Goal: Information Seeking & Learning: Learn about a topic

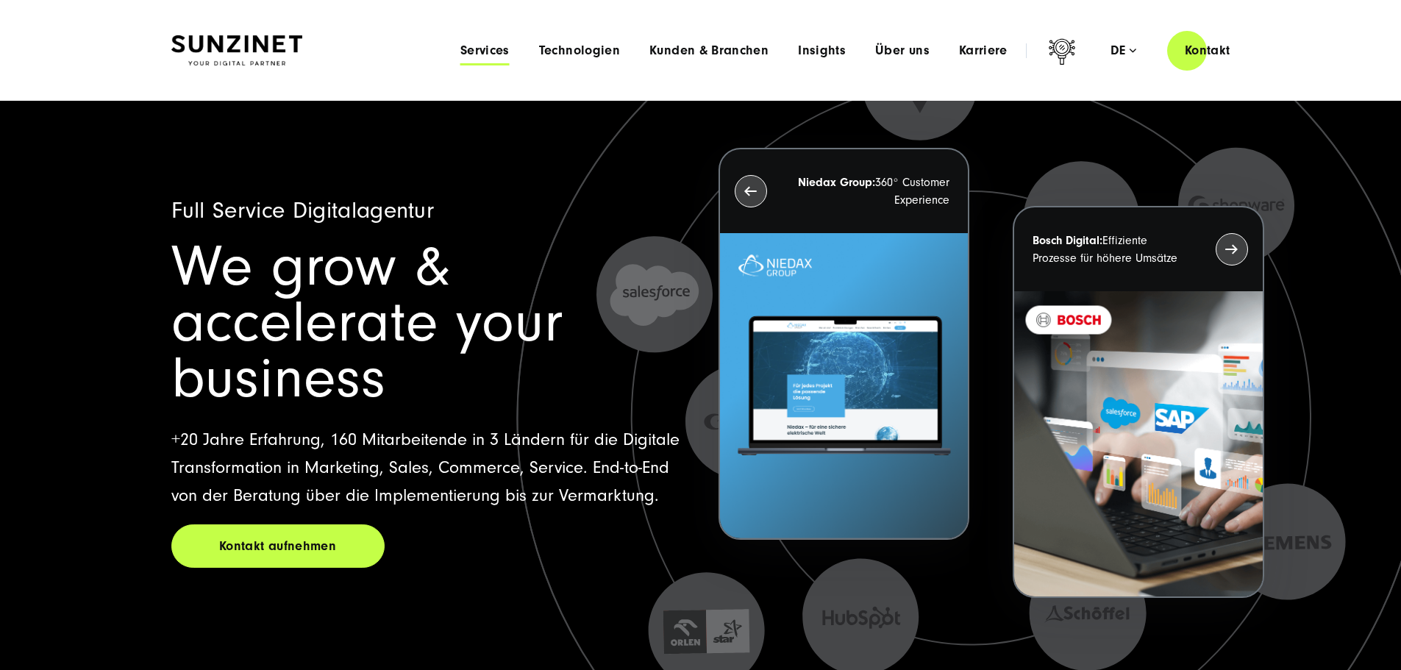
click at [460, 50] on span "Services" at bounding box center [484, 50] width 49 height 15
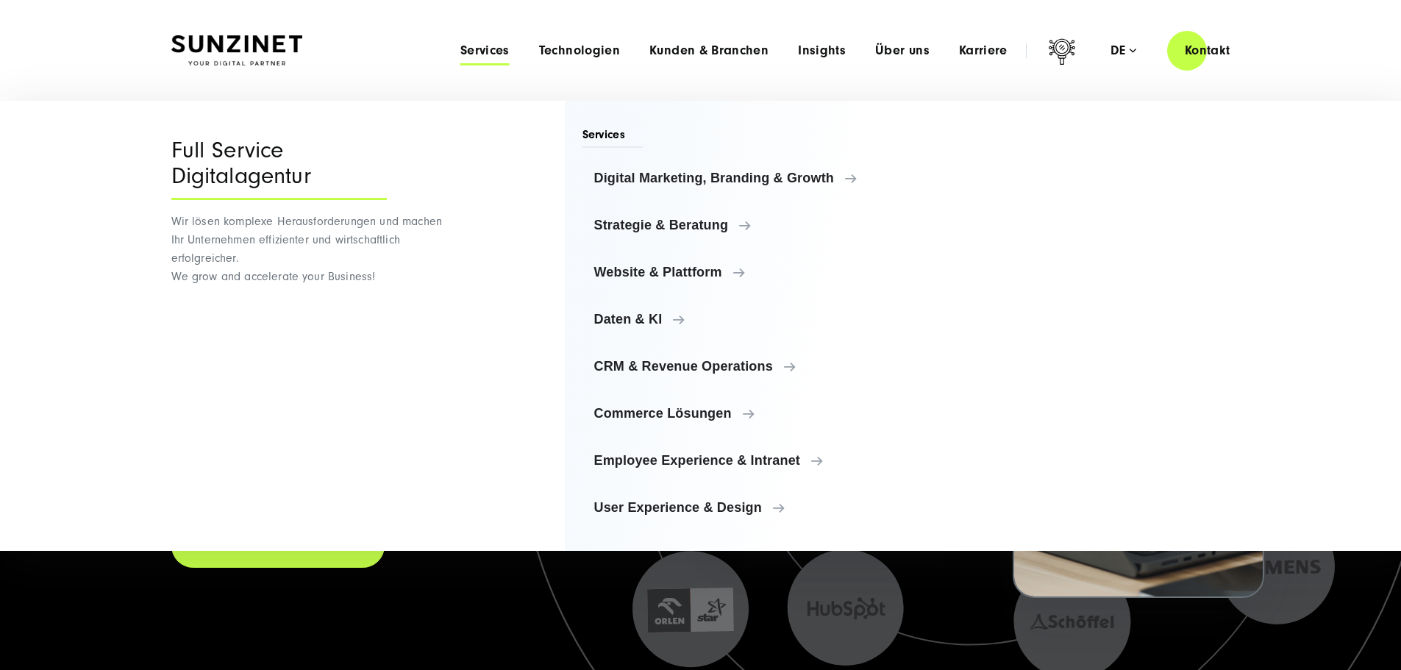
click at [621, 138] on span "Services" at bounding box center [612, 136] width 61 height 21
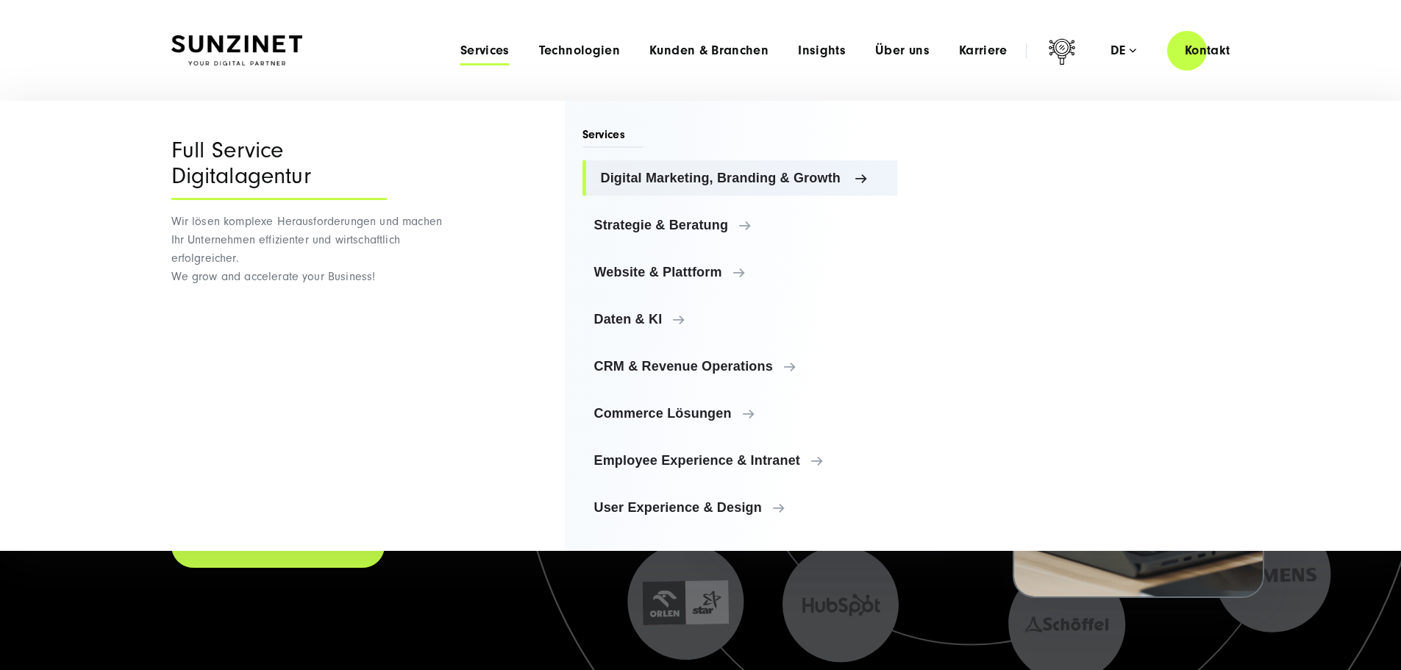
click at [646, 173] on span "Digital Marketing, Branding & Growth" at bounding box center [743, 178] width 285 height 15
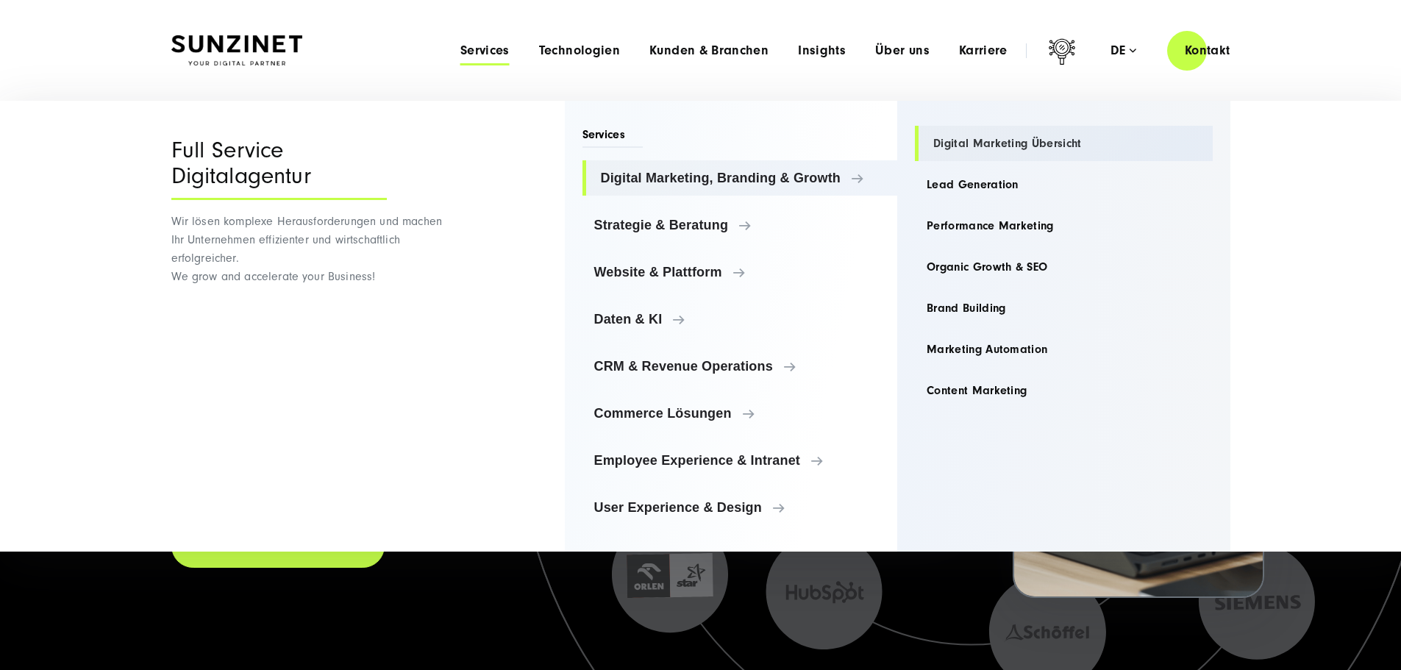
click at [970, 144] on link "Digital Marketing Übersicht" at bounding box center [1064, 143] width 298 height 35
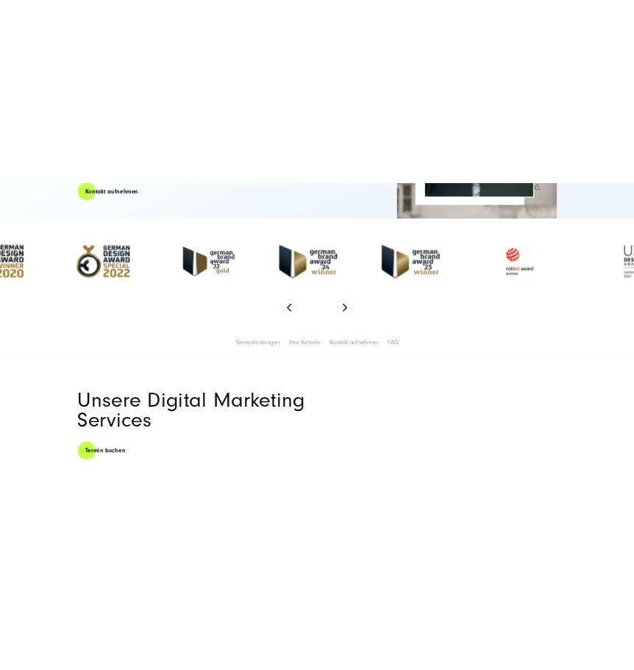
scroll to position [588, 0]
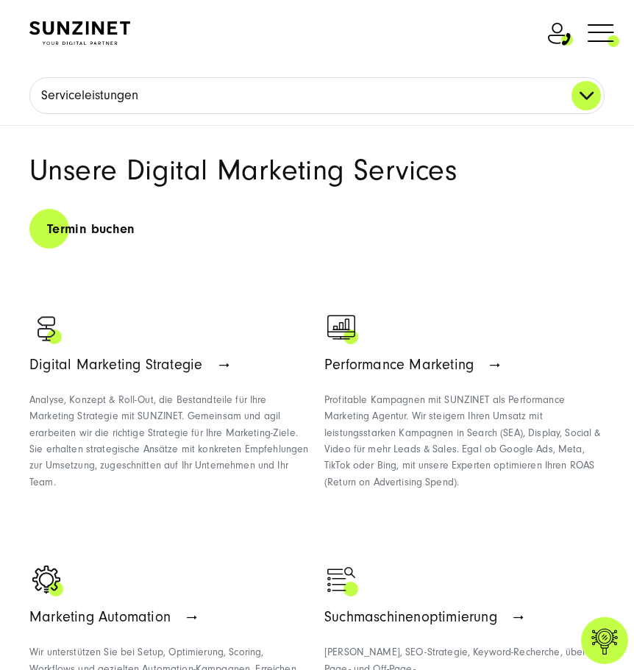
click at [596, 99] on link "Serviceleistungen" at bounding box center [317, 95] width 574 height 35
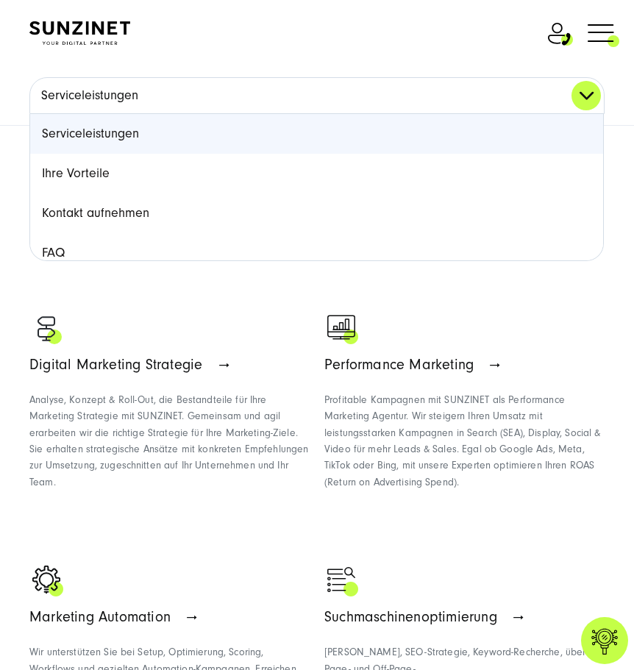
click at [596, 99] on link "Serviceleistungen" at bounding box center [317, 95] width 574 height 35
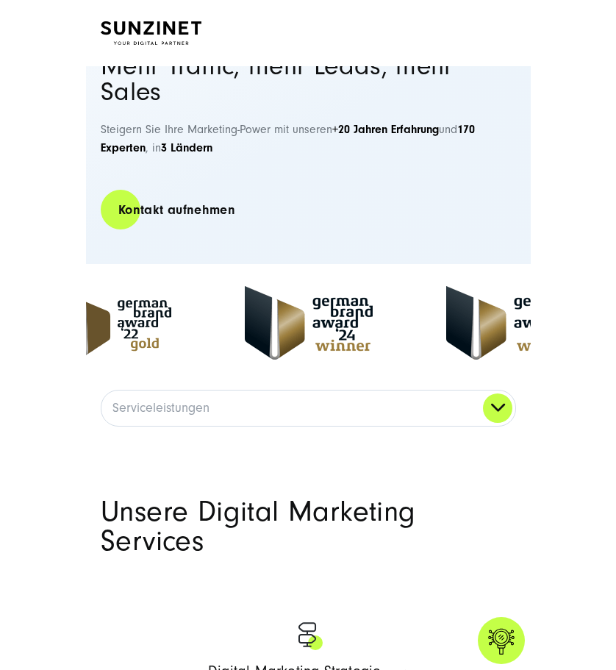
scroll to position [662, 0]
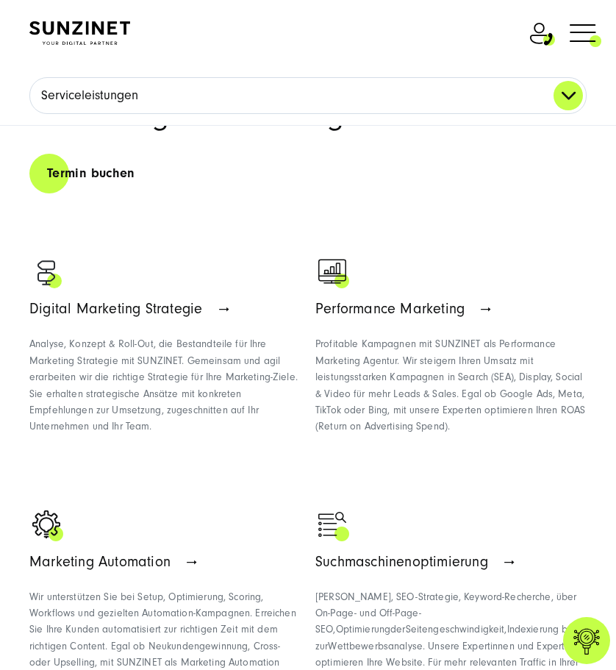
click at [568, 101] on link "Serviceleistungen" at bounding box center [308, 95] width 556 height 35
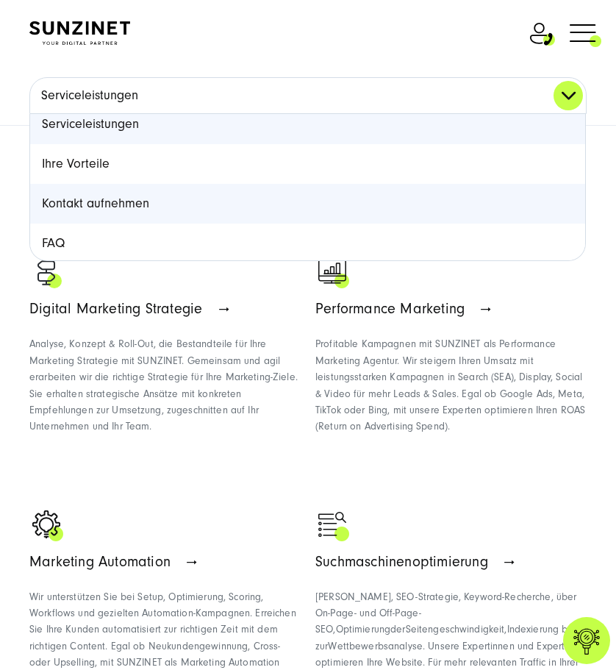
scroll to position [13, 0]
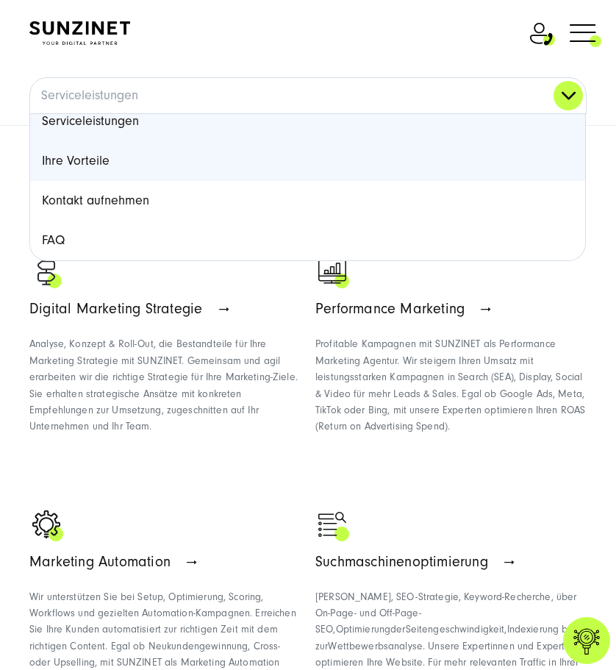
click at [163, 157] on link "Ihre Vorteile" at bounding box center [307, 161] width 555 height 40
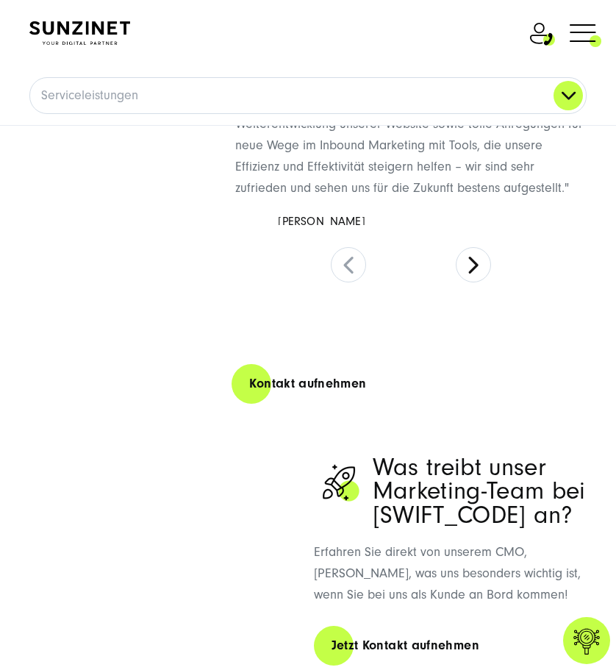
scroll to position [2867, 0]
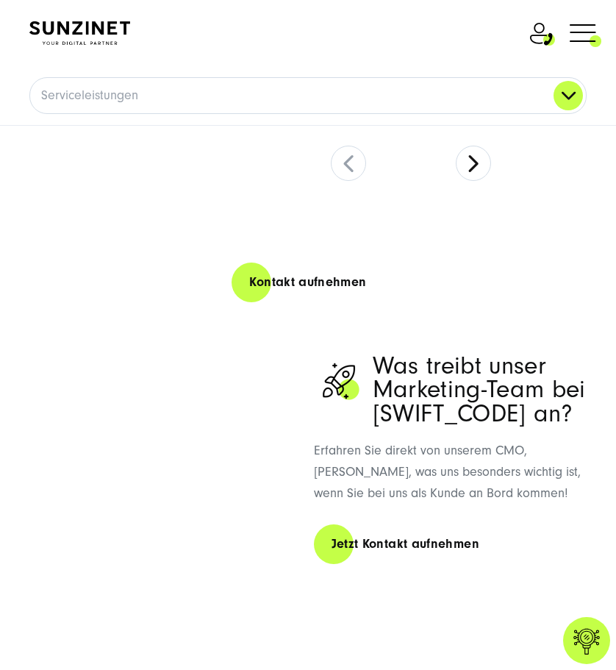
click at [601, 40] on span at bounding box center [601, 32] width 0 height 37
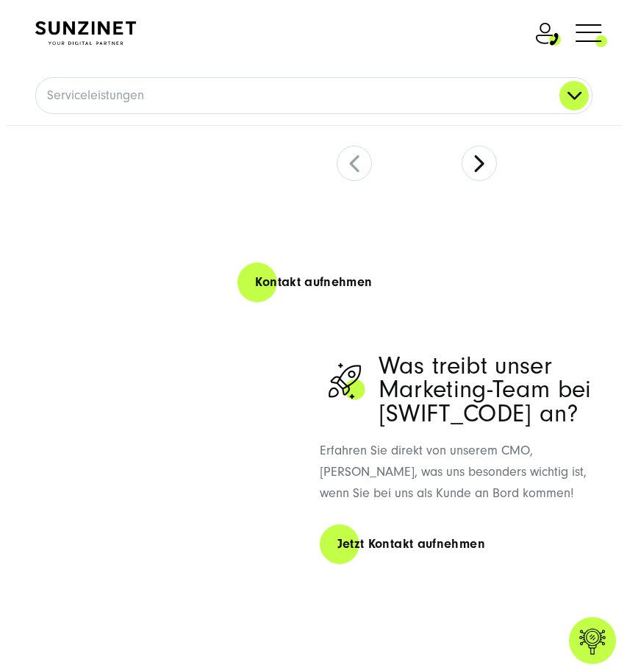
scroll to position [2849, 0]
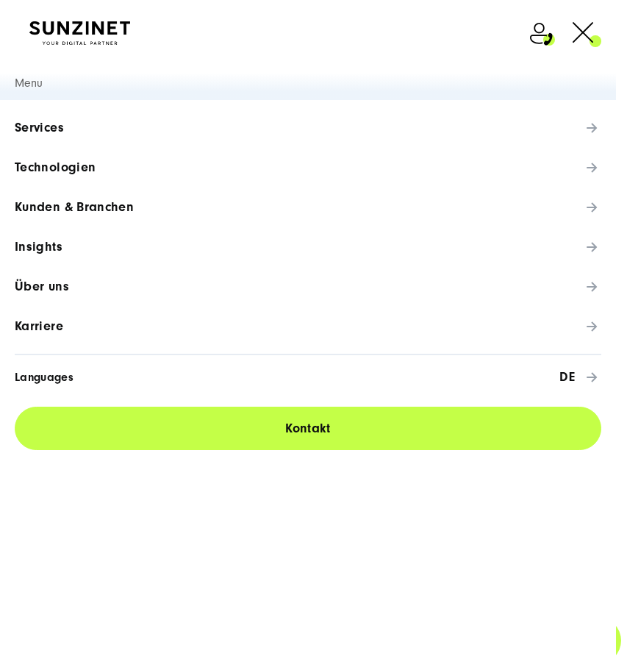
click at [589, 176] on link "Technologien" at bounding box center [308, 168] width 616 height 40
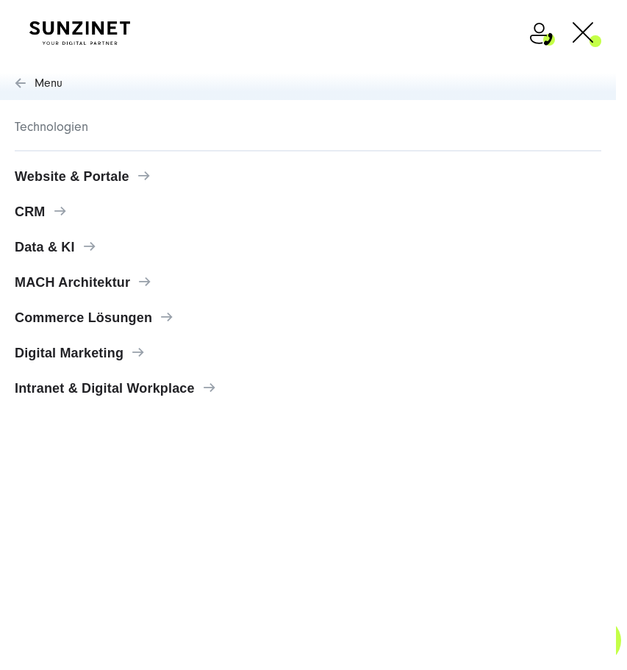
click at [176, 316] on span "Commerce Lösungen" at bounding box center [308, 317] width 587 height 15
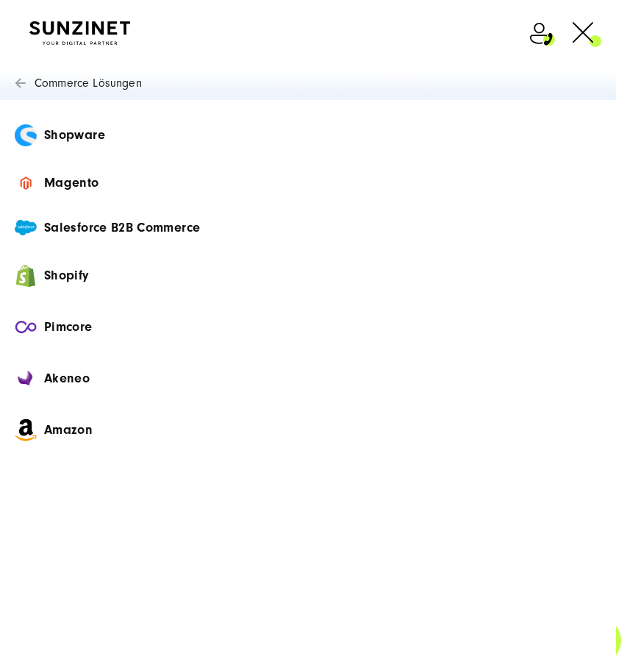
click at [105, 144] on link "Shopware" at bounding box center [60, 135] width 120 height 51
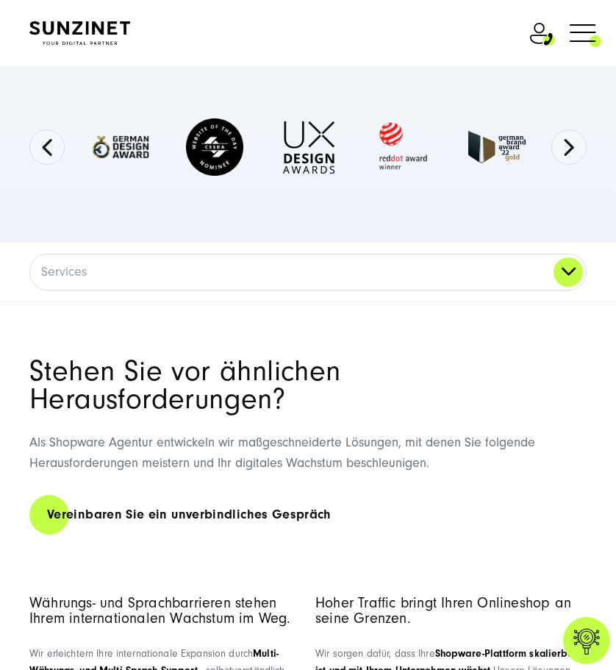
scroll to position [686, 0]
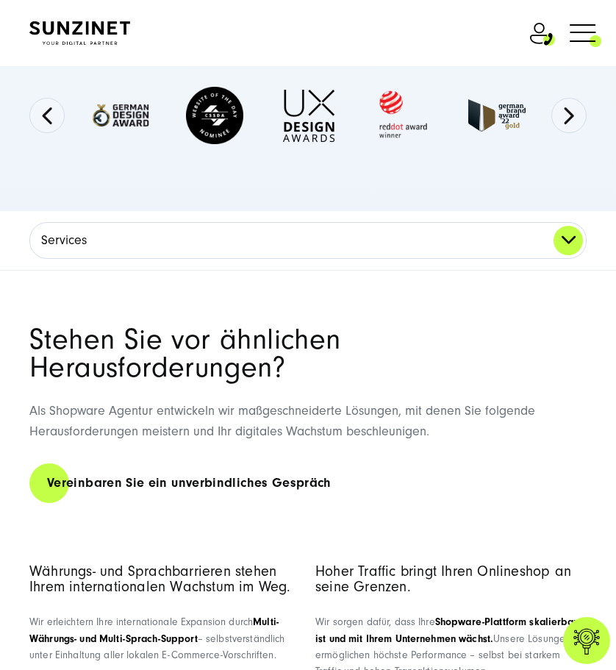
click at [424, 232] on link "Services" at bounding box center [308, 240] width 556 height 35
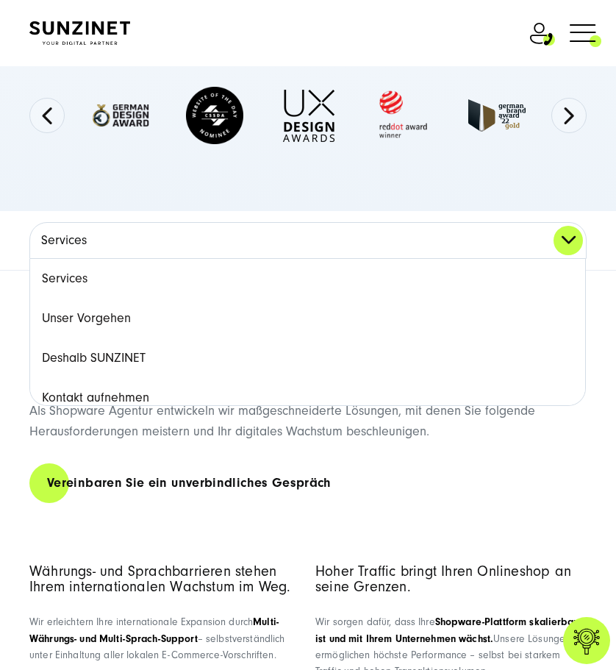
click at [424, 232] on link "Services" at bounding box center [308, 240] width 556 height 35
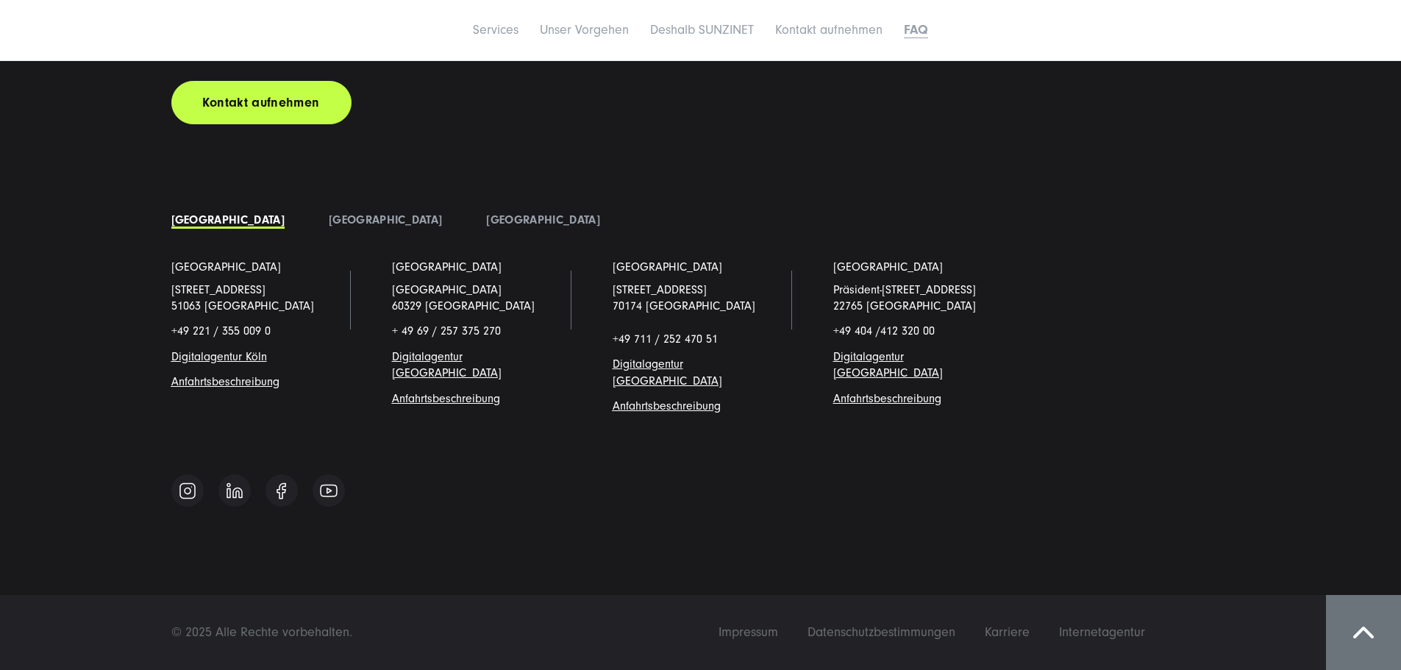
scroll to position [13200, 0]
drag, startPoint x: 594, startPoint y: 262, endPoint x: 593, endPoint y: 207, distance: 54.4
